Goal: Information Seeking & Learning: Learn about a topic

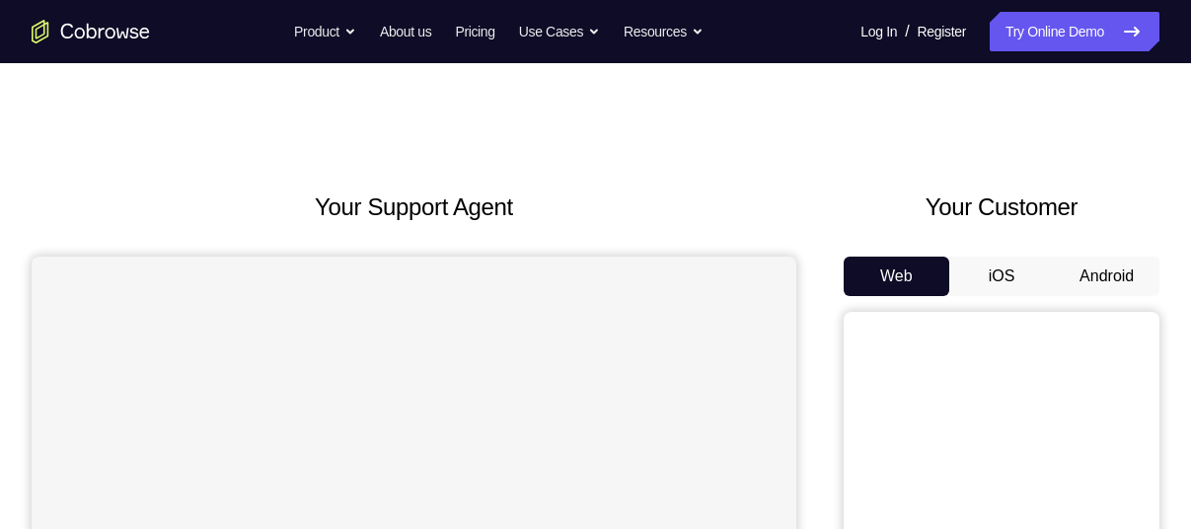
click at [1127, 271] on button "Android" at bounding box center [1107, 276] width 106 height 39
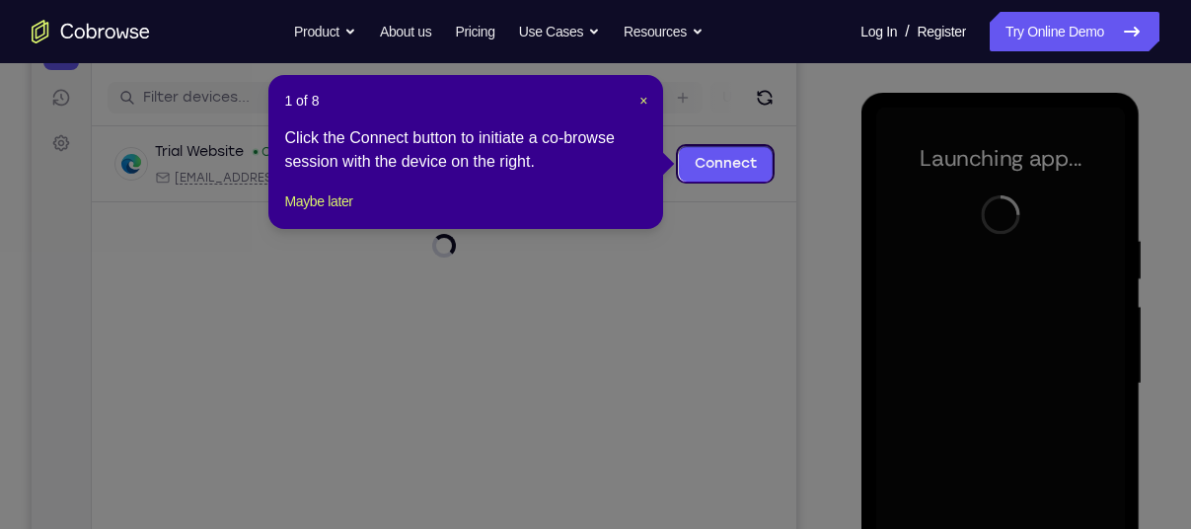
scroll to position [235, 0]
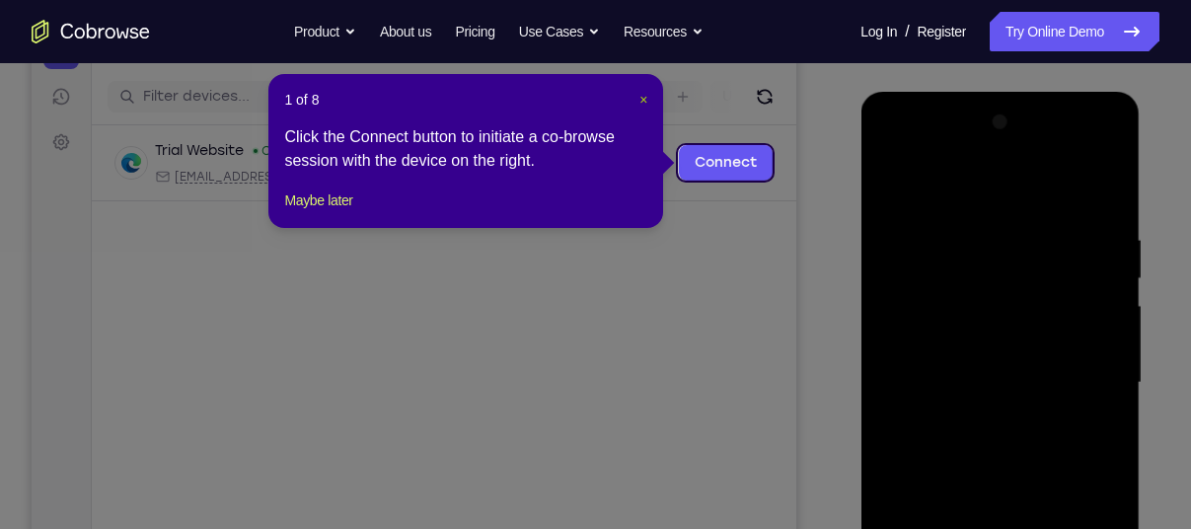
click at [646, 97] on span "×" at bounding box center [644, 100] width 8 height 16
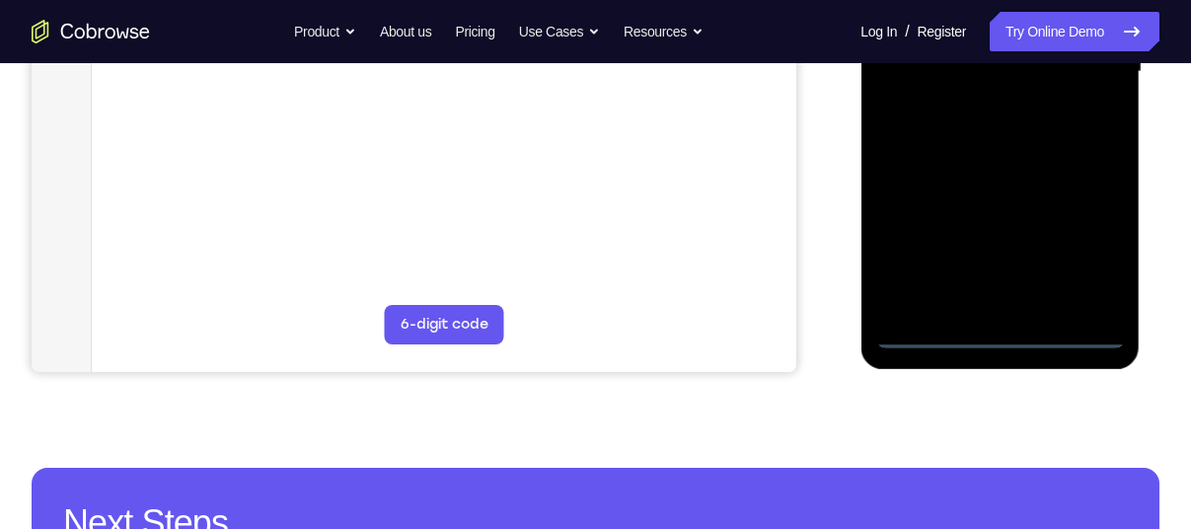
scroll to position [552, 0]
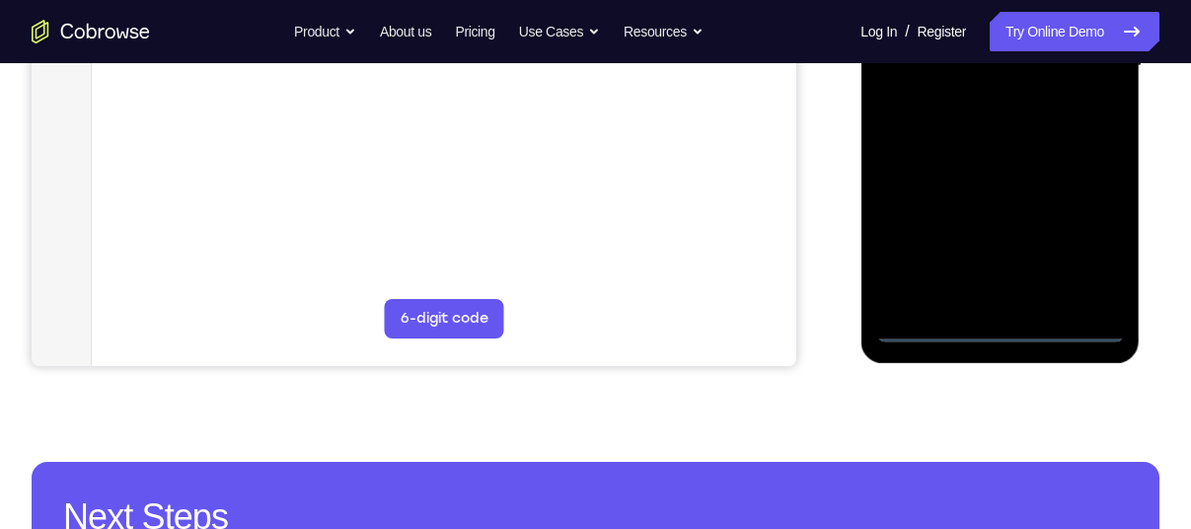
click at [997, 323] on div at bounding box center [999, 66] width 249 height 553
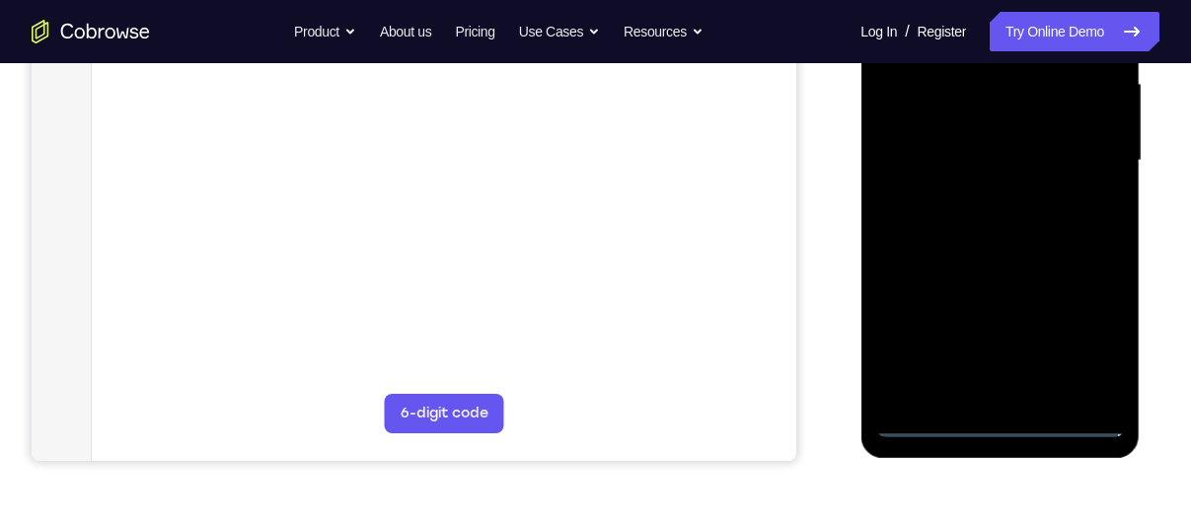
scroll to position [451, 0]
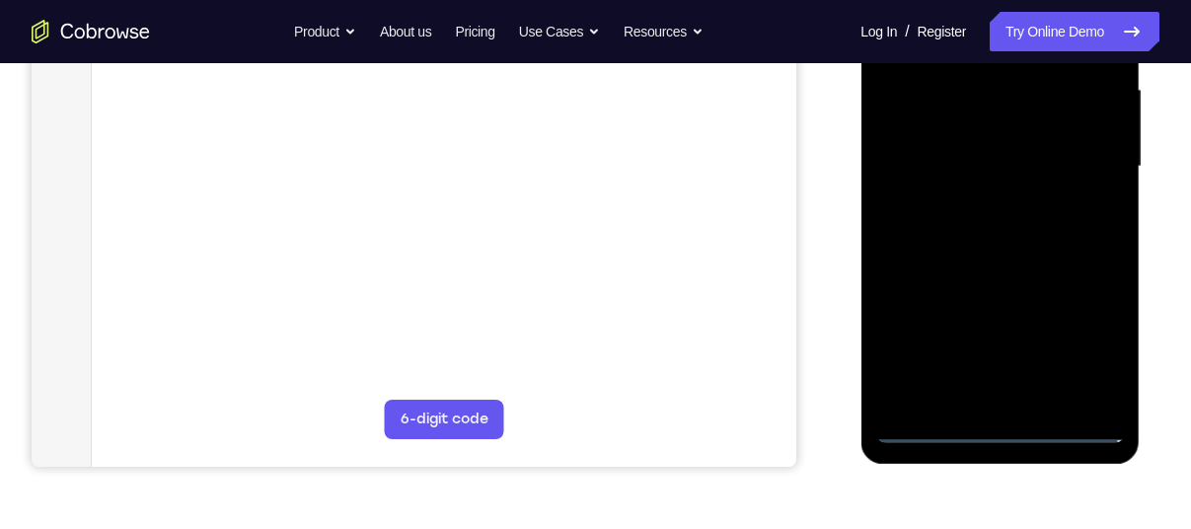
click at [1095, 330] on div at bounding box center [999, 166] width 249 height 553
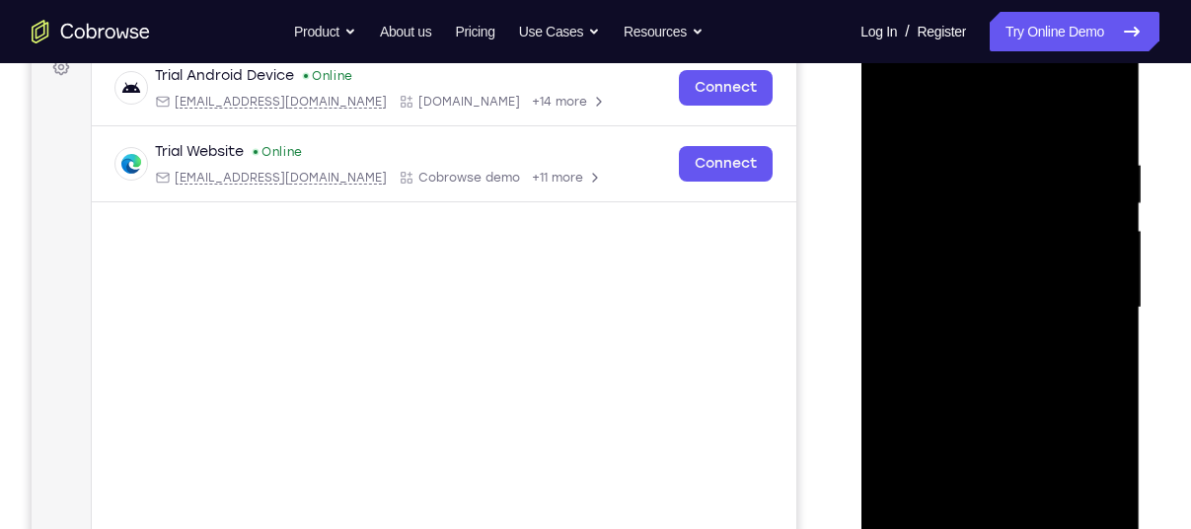
scroll to position [315, 0]
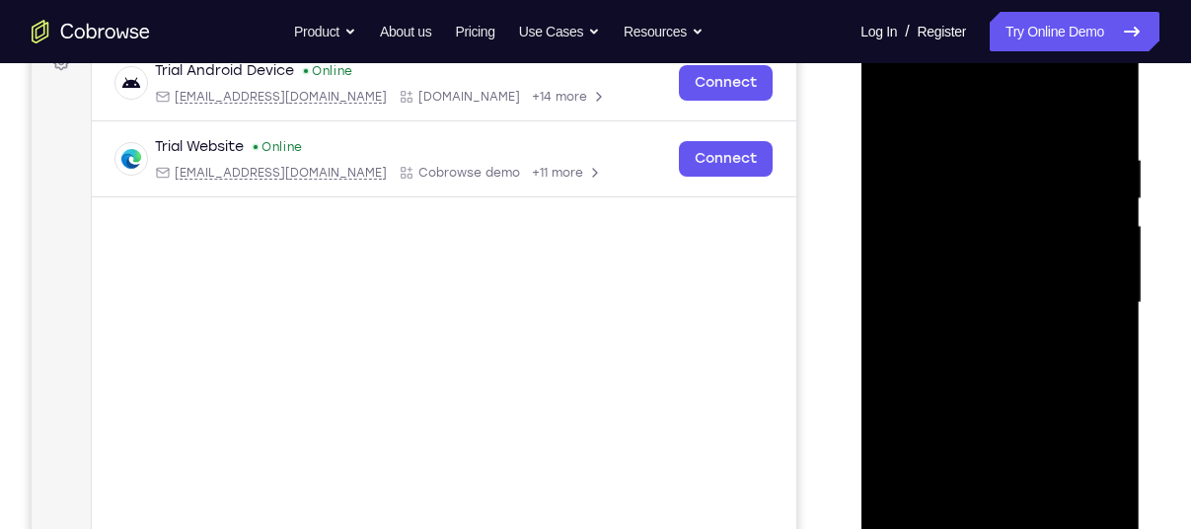
click at [973, 113] on div at bounding box center [999, 303] width 249 height 553
click at [1087, 302] on div at bounding box center [999, 303] width 249 height 553
click at [978, 338] on div at bounding box center [999, 303] width 249 height 553
click at [974, 284] on div at bounding box center [999, 303] width 249 height 553
click at [962, 266] on div at bounding box center [999, 303] width 249 height 553
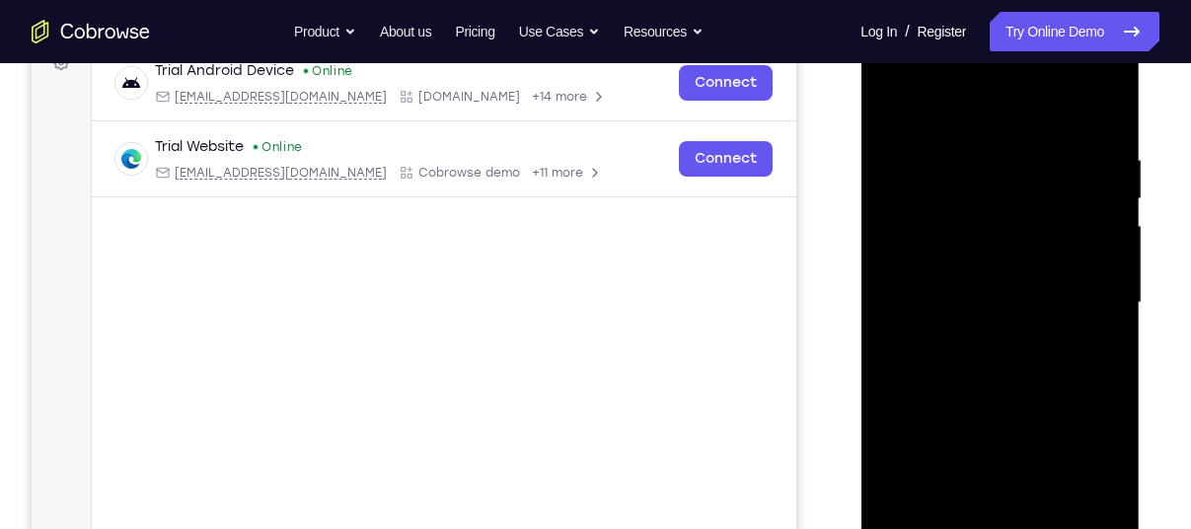
click at [981, 300] on div at bounding box center [999, 303] width 249 height 553
click at [990, 365] on div at bounding box center [999, 303] width 249 height 553
click at [986, 376] on div at bounding box center [999, 303] width 249 height 553
click at [1116, 116] on div at bounding box center [999, 303] width 249 height 553
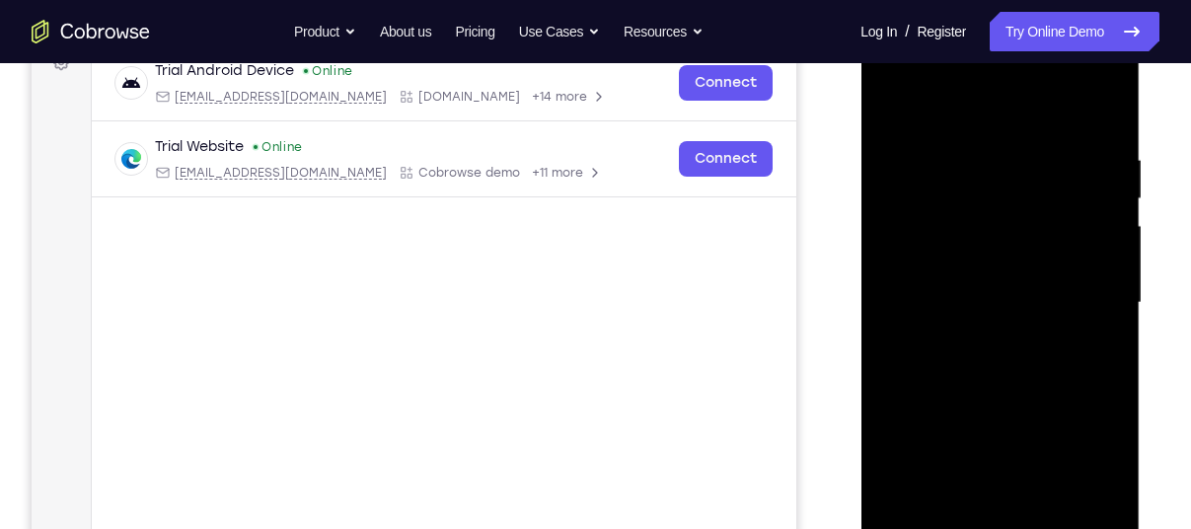
click at [1109, 130] on div at bounding box center [999, 303] width 249 height 553
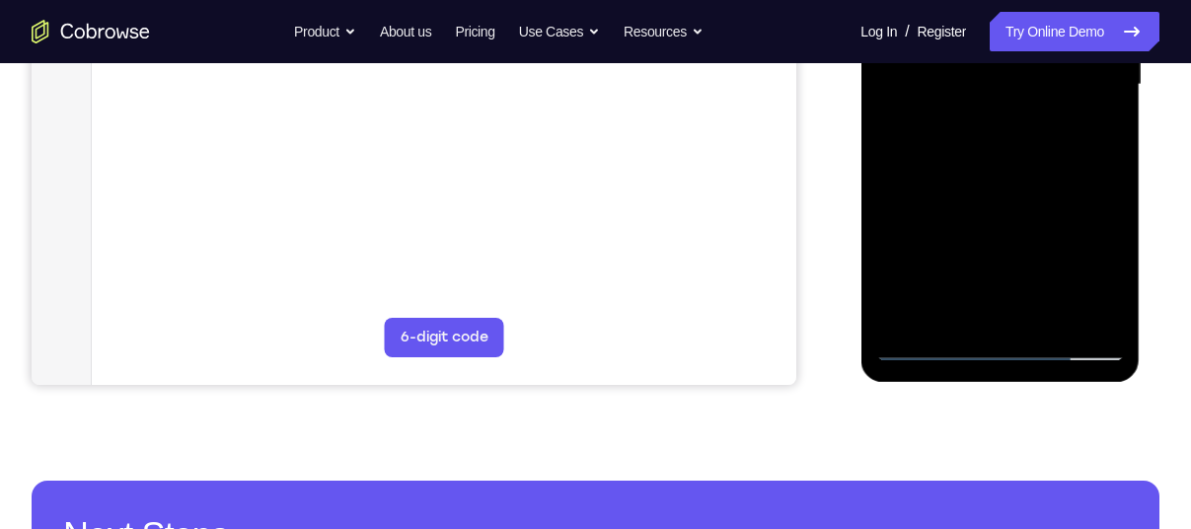
scroll to position [534, 0]
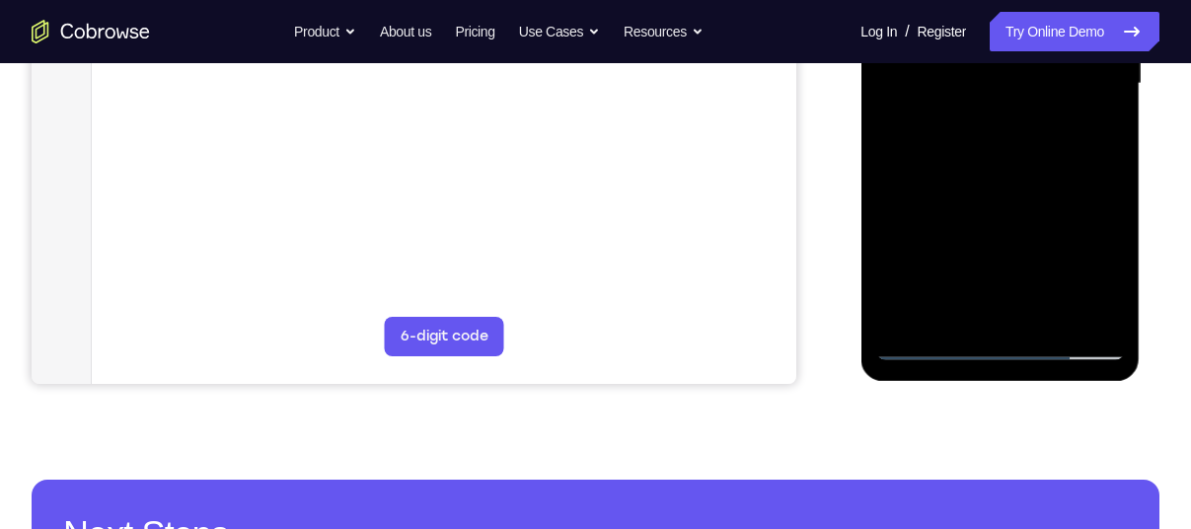
click at [1045, 309] on div at bounding box center [999, 84] width 249 height 553
click at [1045, 322] on div at bounding box center [999, 84] width 249 height 553
click at [1010, 189] on div at bounding box center [999, 84] width 249 height 553
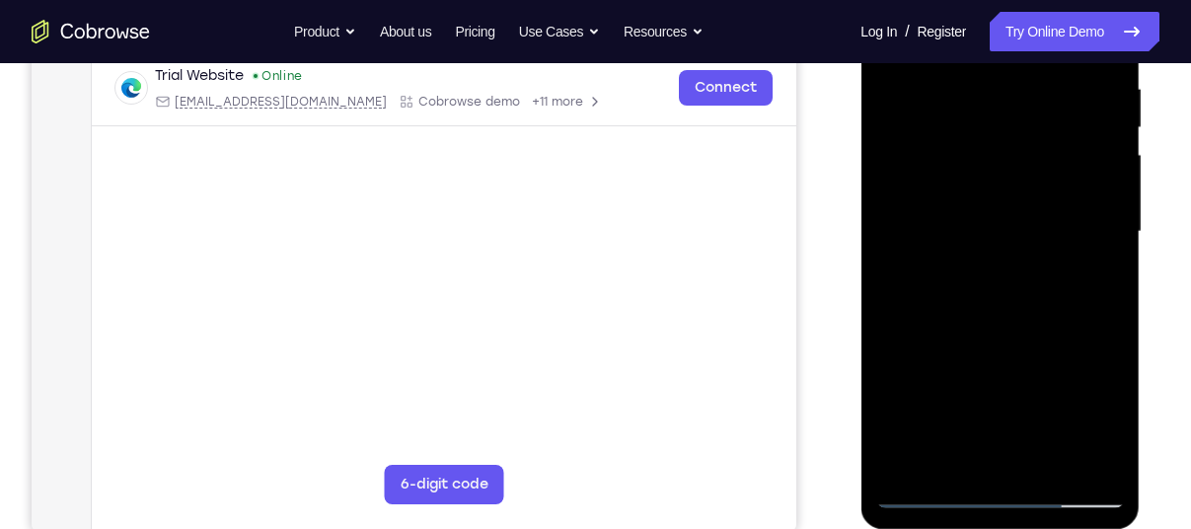
scroll to position [384, 0]
click at [1002, 174] on div at bounding box center [999, 234] width 249 height 553
click at [984, 462] on div at bounding box center [999, 234] width 249 height 553
click at [1095, 353] on div at bounding box center [999, 234] width 249 height 553
click at [1073, 389] on div at bounding box center [999, 234] width 249 height 553
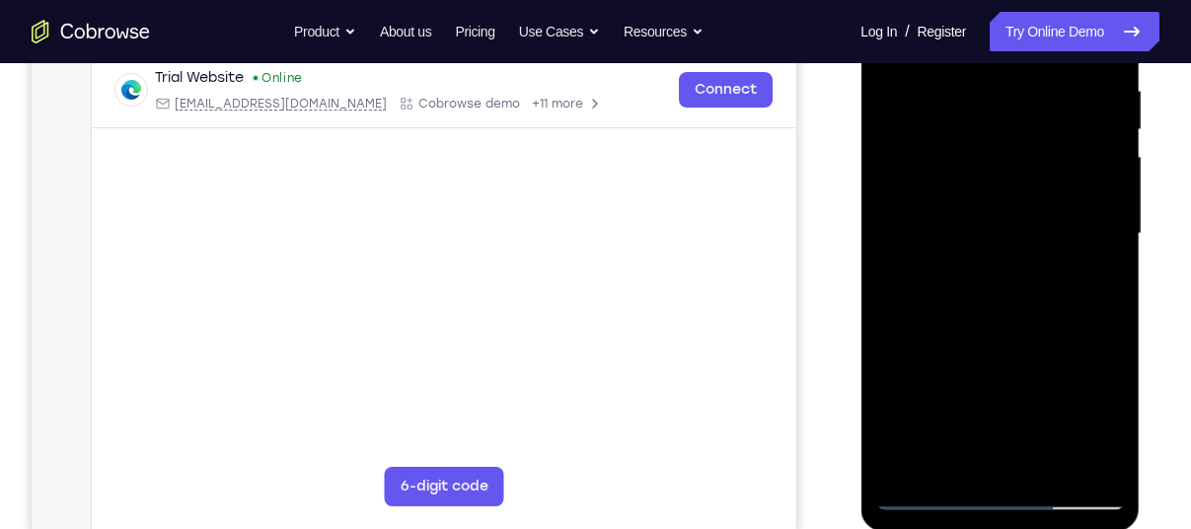
click at [1095, 280] on div at bounding box center [999, 234] width 249 height 553
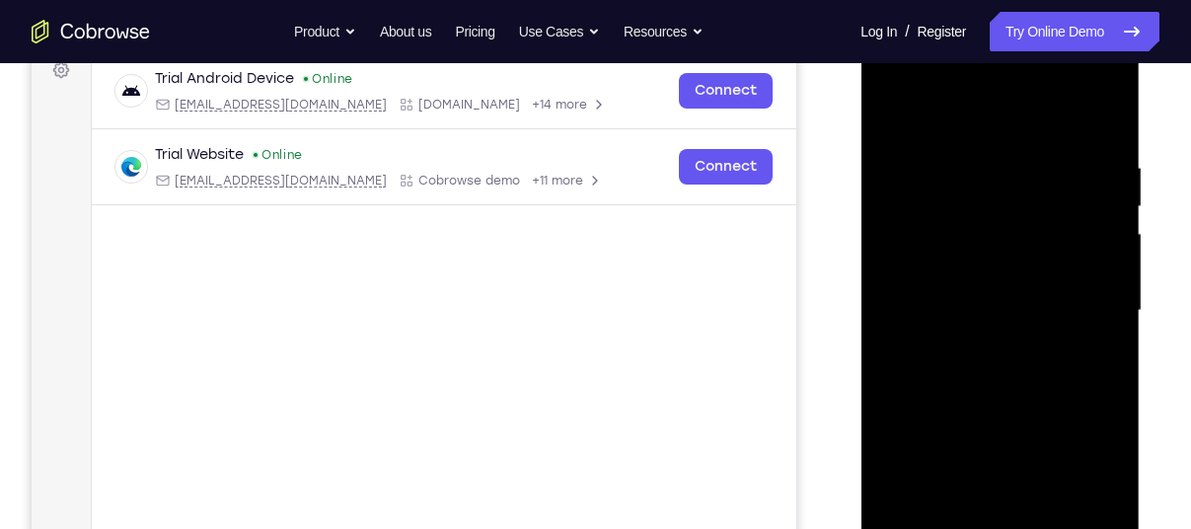
scroll to position [306, 0]
click at [893, 115] on div at bounding box center [999, 312] width 249 height 553
click at [970, 150] on div at bounding box center [999, 312] width 249 height 553
click at [1077, 264] on div at bounding box center [999, 312] width 249 height 553
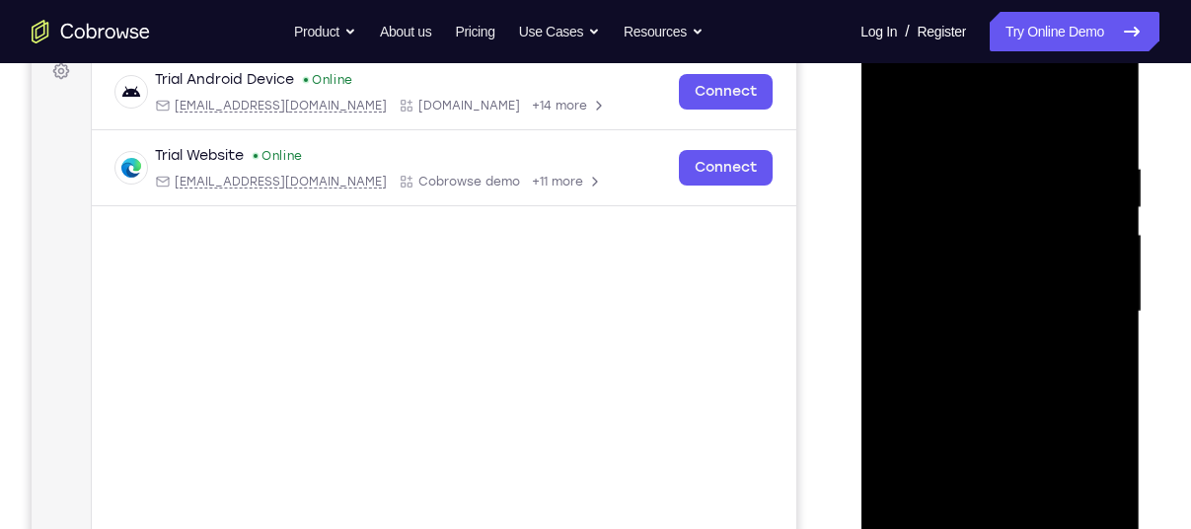
click at [1077, 264] on div at bounding box center [999, 312] width 249 height 553
click at [1093, 240] on div at bounding box center [999, 312] width 249 height 553
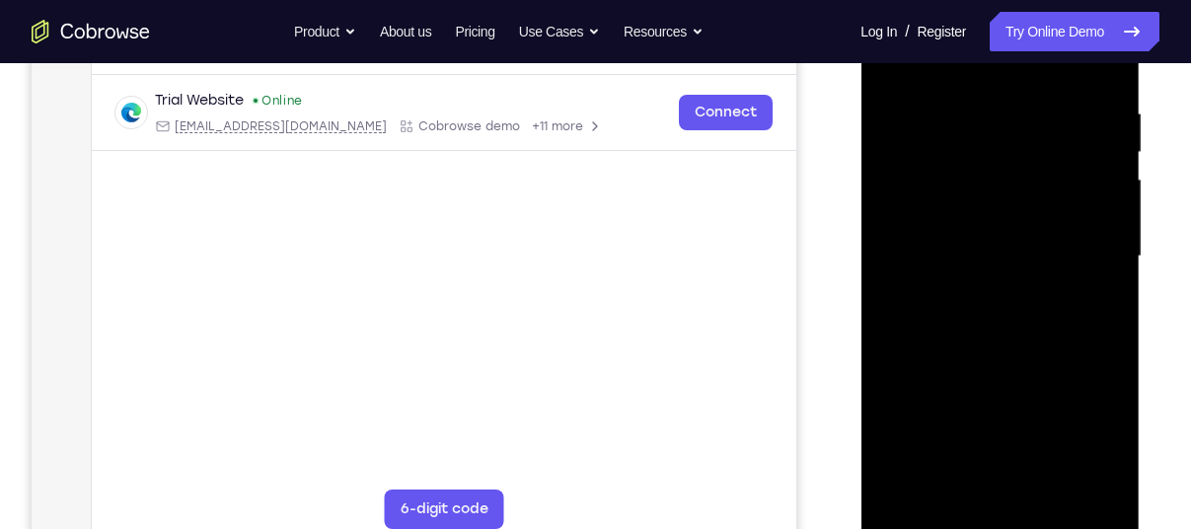
scroll to position [357, 0]
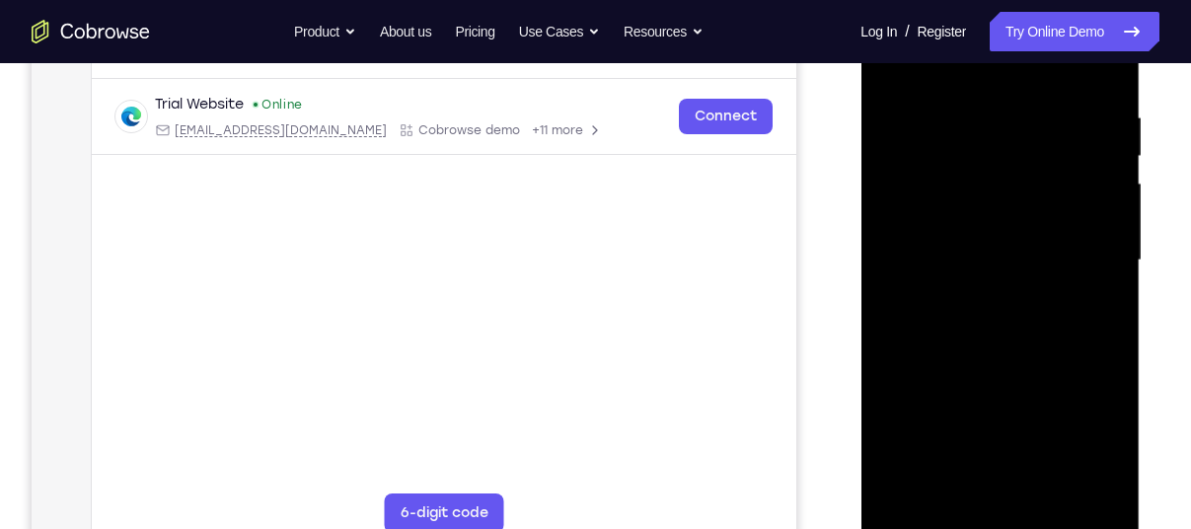
click at [1093, 240] on div at bounding box center [999, 260] width 249 height 553
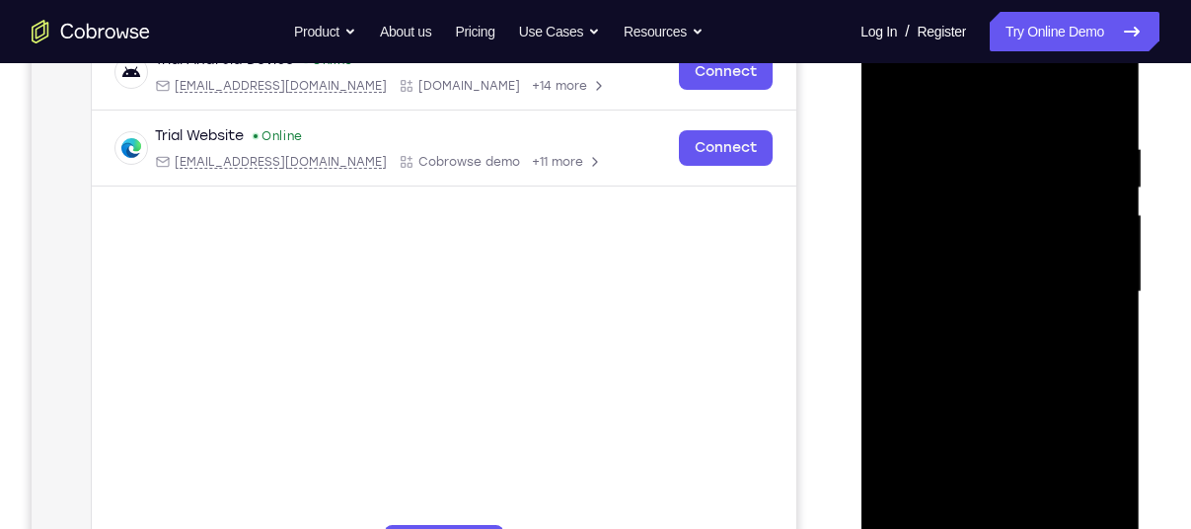
scroll to position [325, 0]
click at [1079, 249] on div at bounding box center [999, 293] width 249 height 553
click at [1104, 226] on div at bounding box center [999, 293] width 249 height 553
click at [1091, 168] on div at bounding box center [999, 293] width 249 height 553
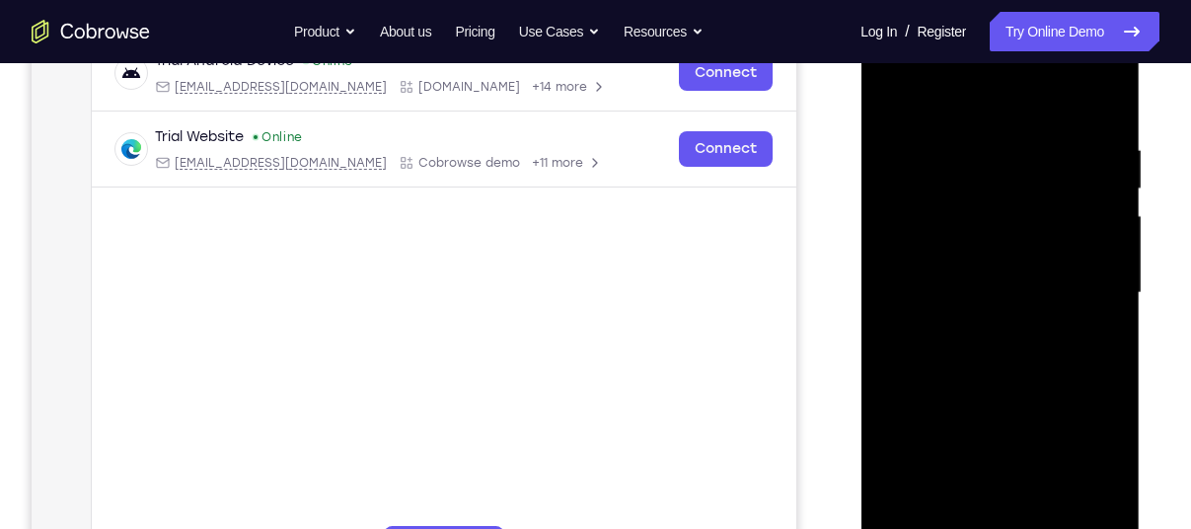
click at [1091, 168] on div at bounding box center [999, 293] width 249 height 553
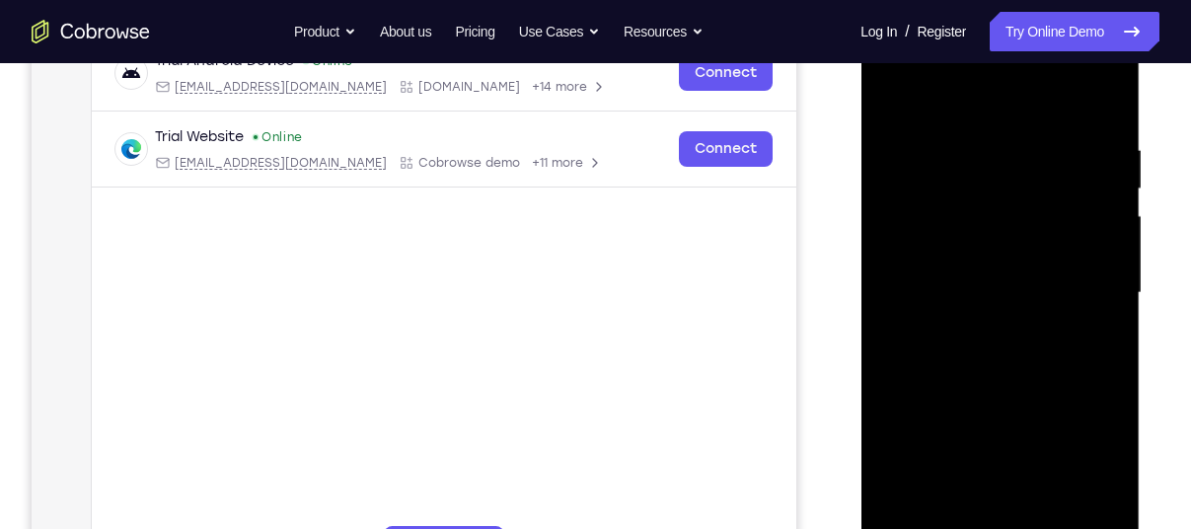
click at [1091, 168] on div at bounding box center [999, 293] width 249 height 553
click at [1099, 105] on div at bounding box center [999, 293] width 249 height 553
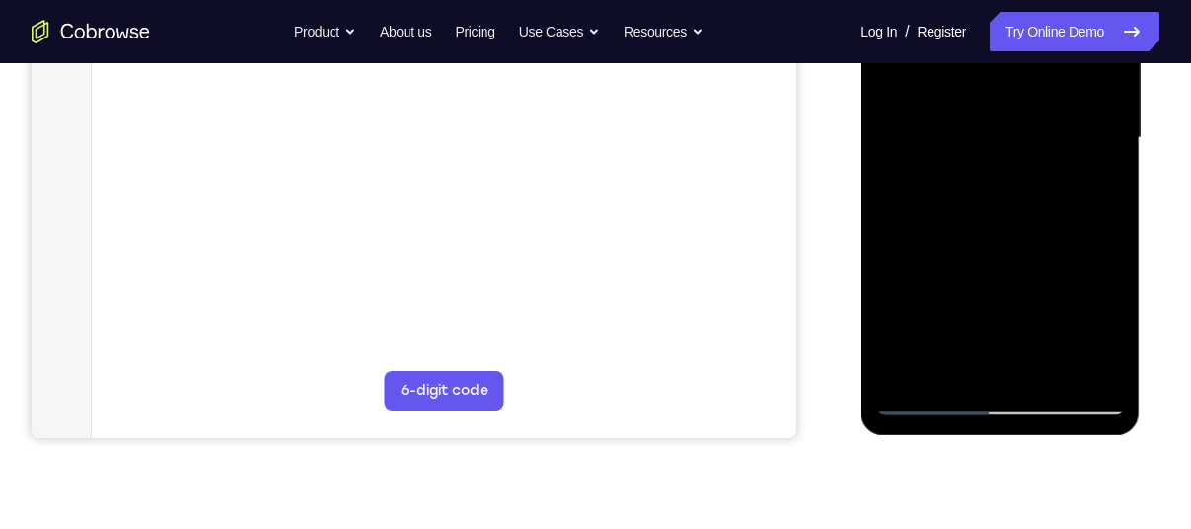
scroll to position [481, 0]
click at [951, 370] on div at bounding box center [999, 137] width 249 height 553
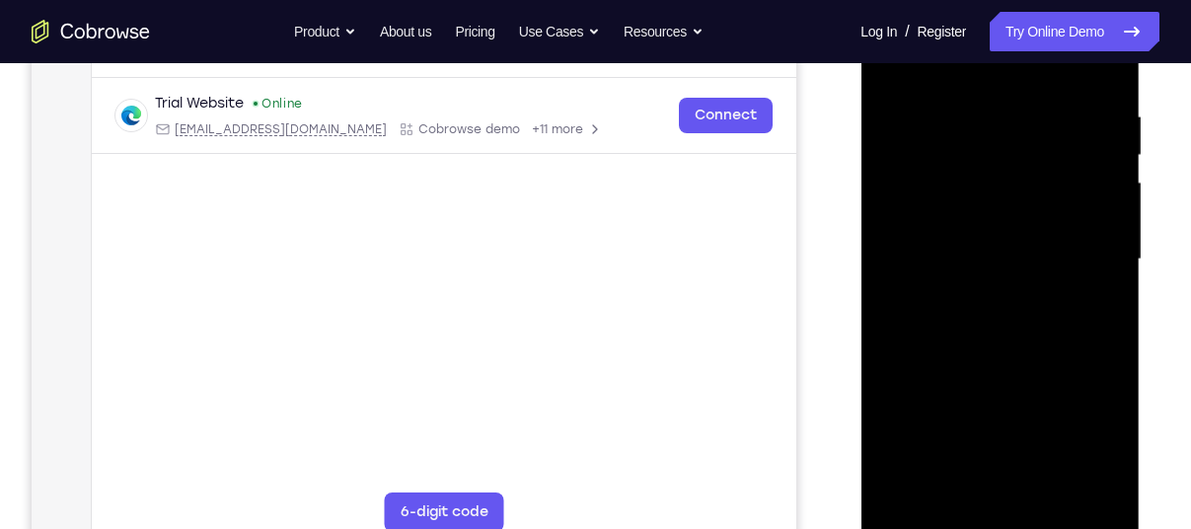
scroll to position [357, 0]
click at [968, 280] on div at bounding box center [999, 260] width 249 height 553
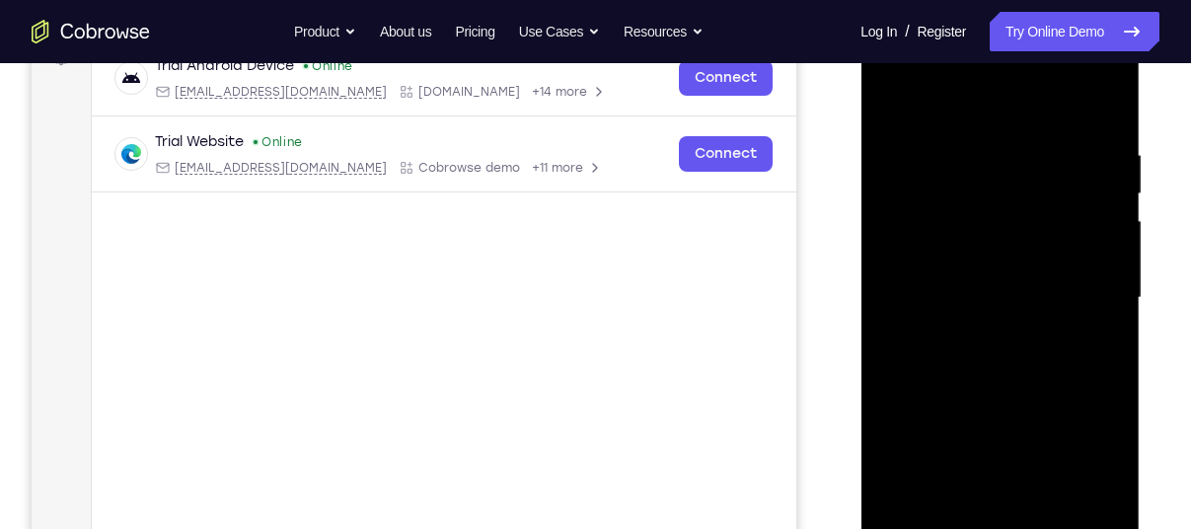
scroll to position [322, 0]
click at [893, 96] on div at bounding box center [999, 296] width 249 height 553
click at [934, 226] on div at bounding box center [999, 296] width 249 height 553
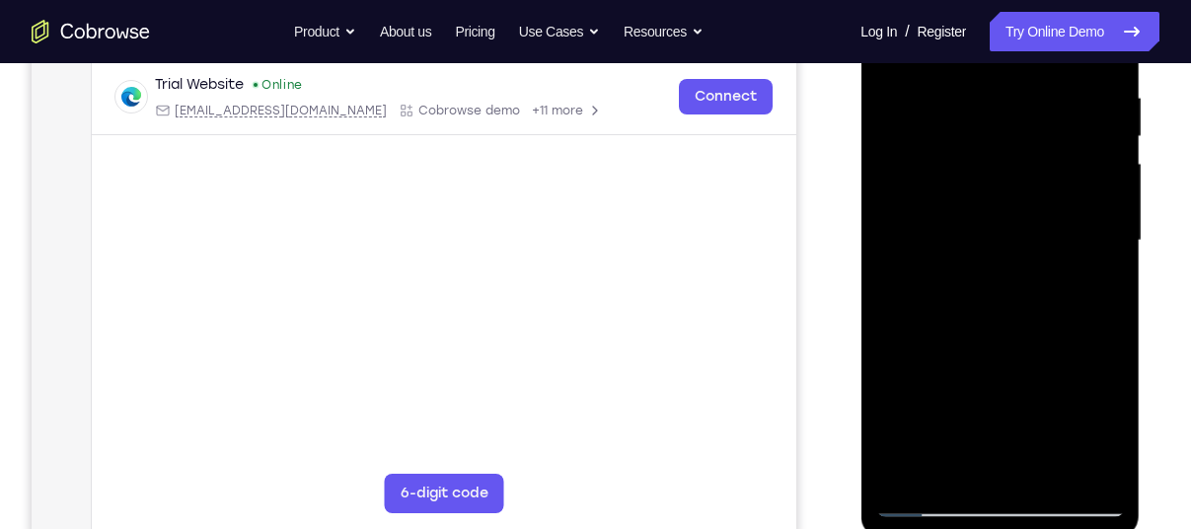
scroll to position [466, 0]
